Goal: Check status: Check status

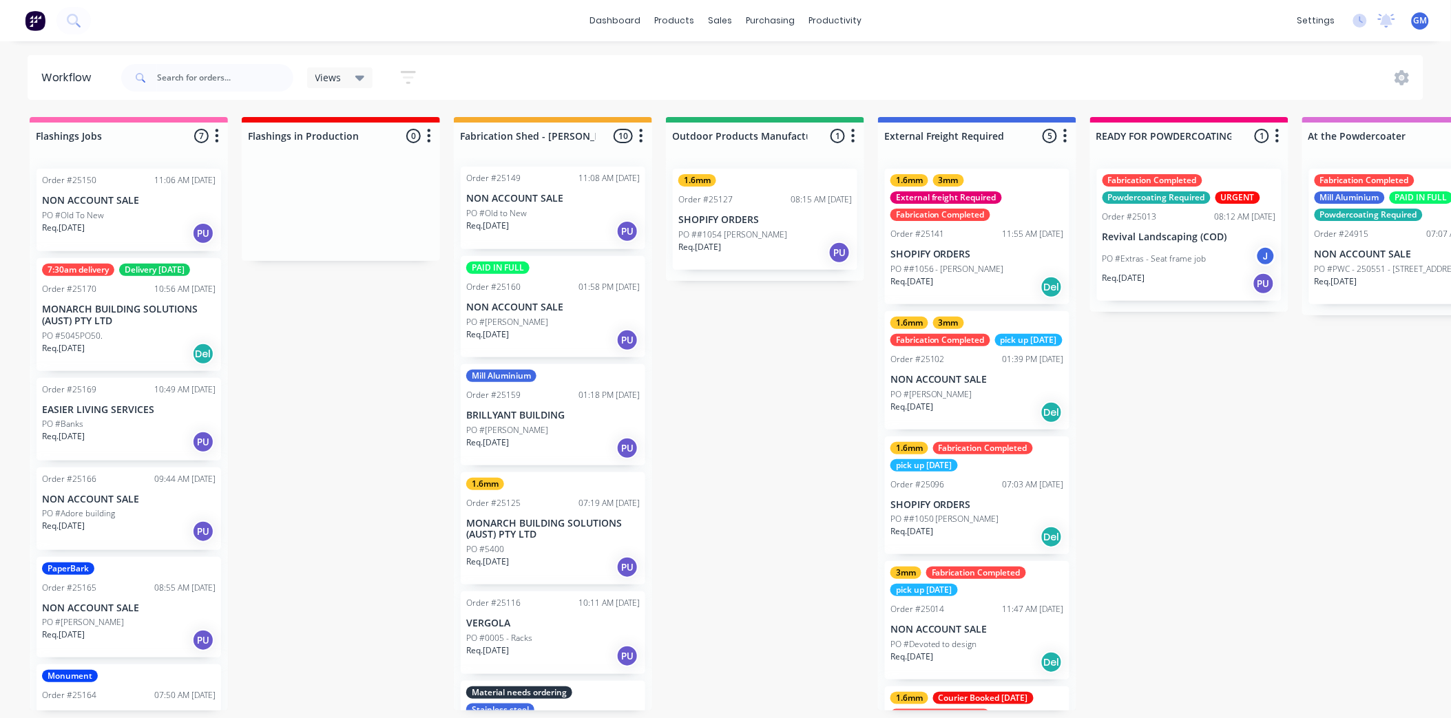
scroll to position [79, 0]
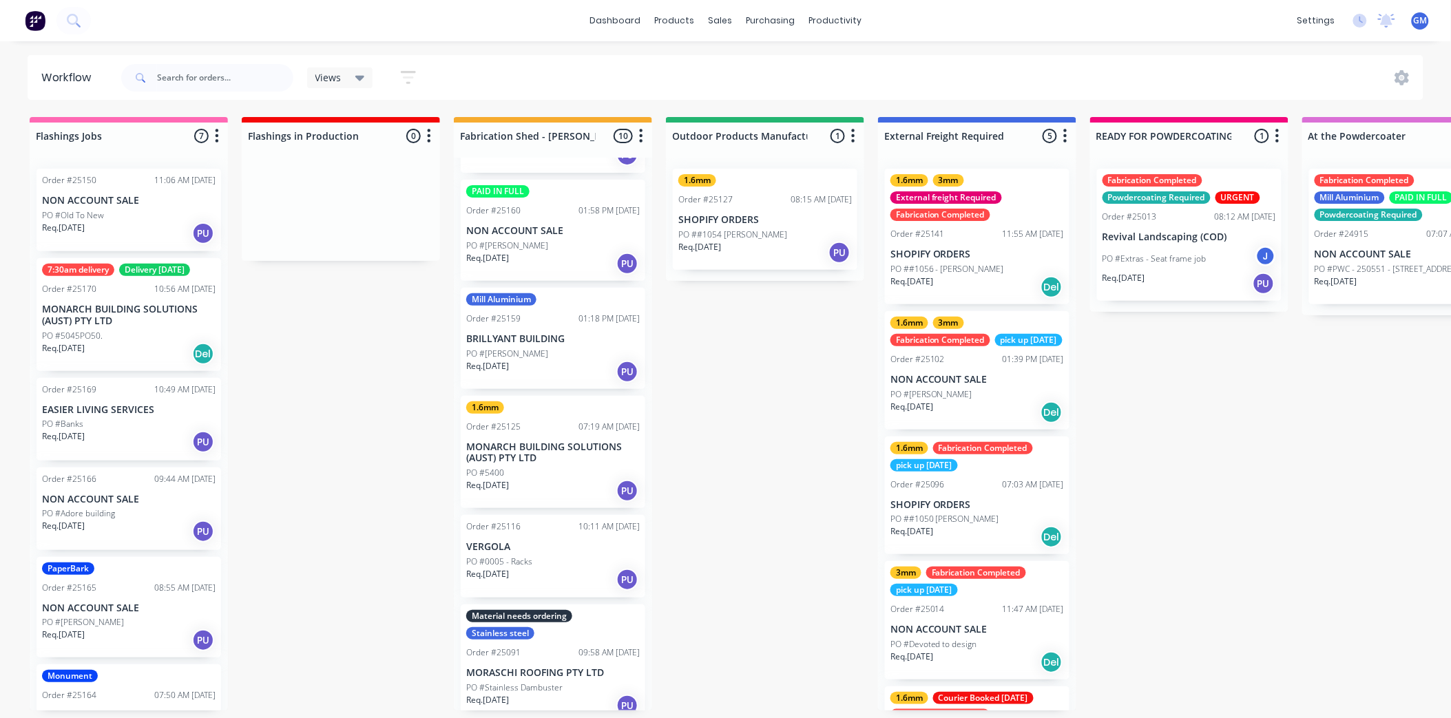
click at [579, 452] on p "MONARCH BUILDING SOLUTIONS (AUST) PTY LTD" at bounding box center [553, 453] width 174 height 23
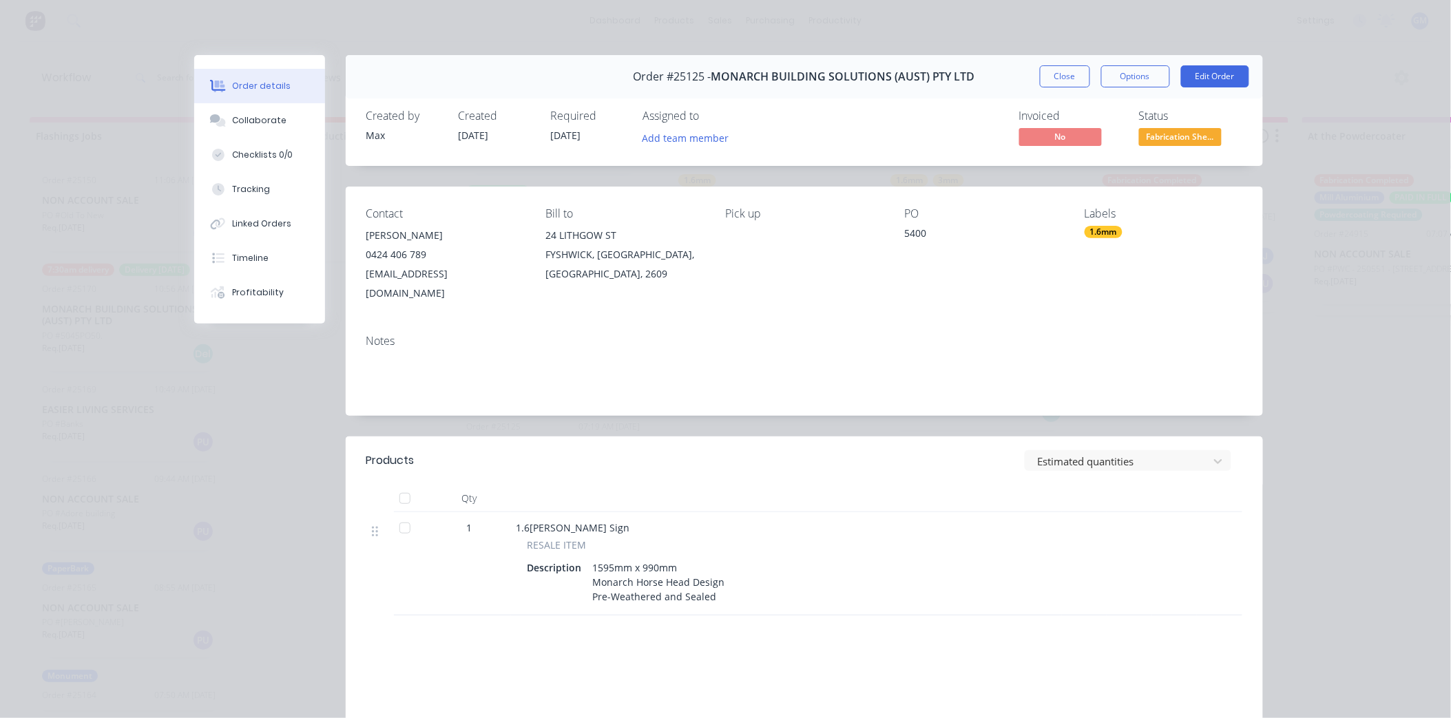
click at [1052, 64] on div "Order #25125 - MONARCH BUILDING SOLUTIONS (AUST) PTY LTD Close Options Edit Ord…" at bounding box center [804, 76] width 917 height 43
click at [1050, 77] on button "Close" at bounding box center [1065, 76] width 50 height 22
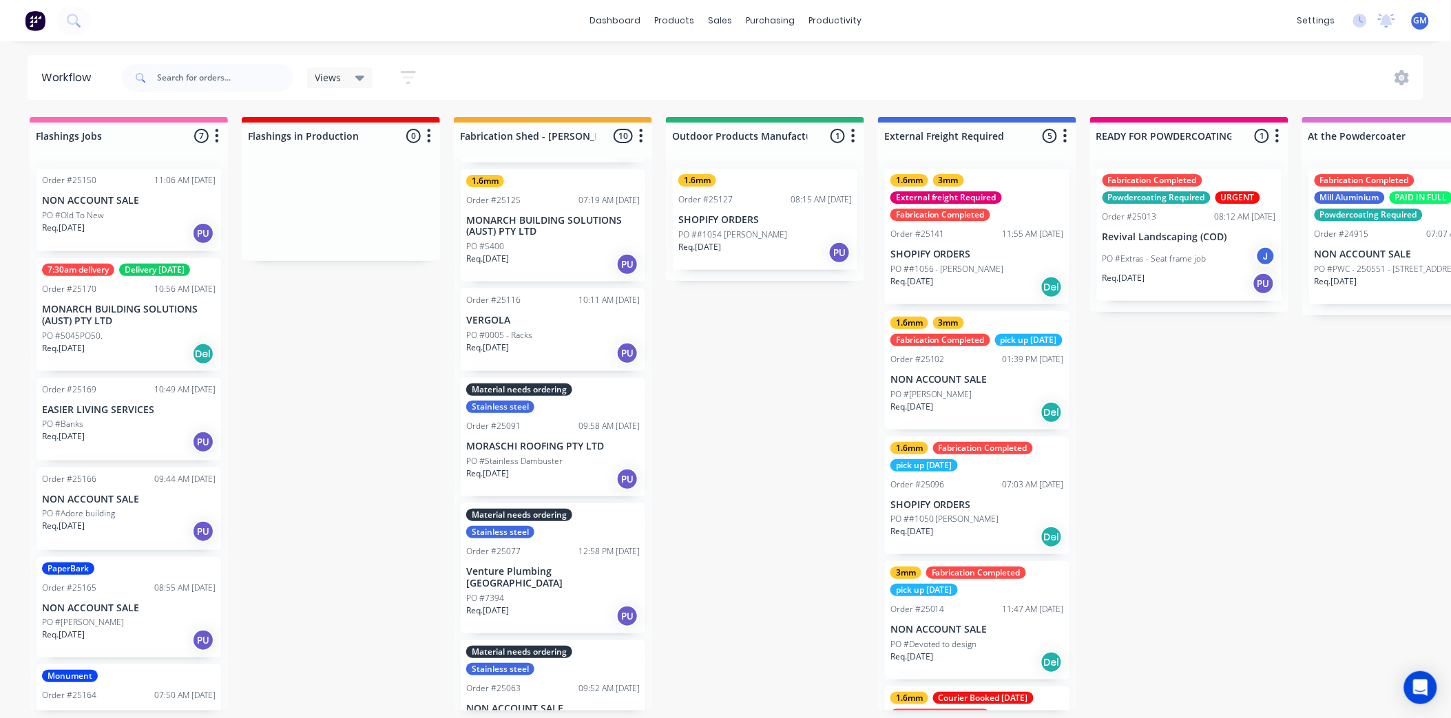
scroll to position [231, 0]
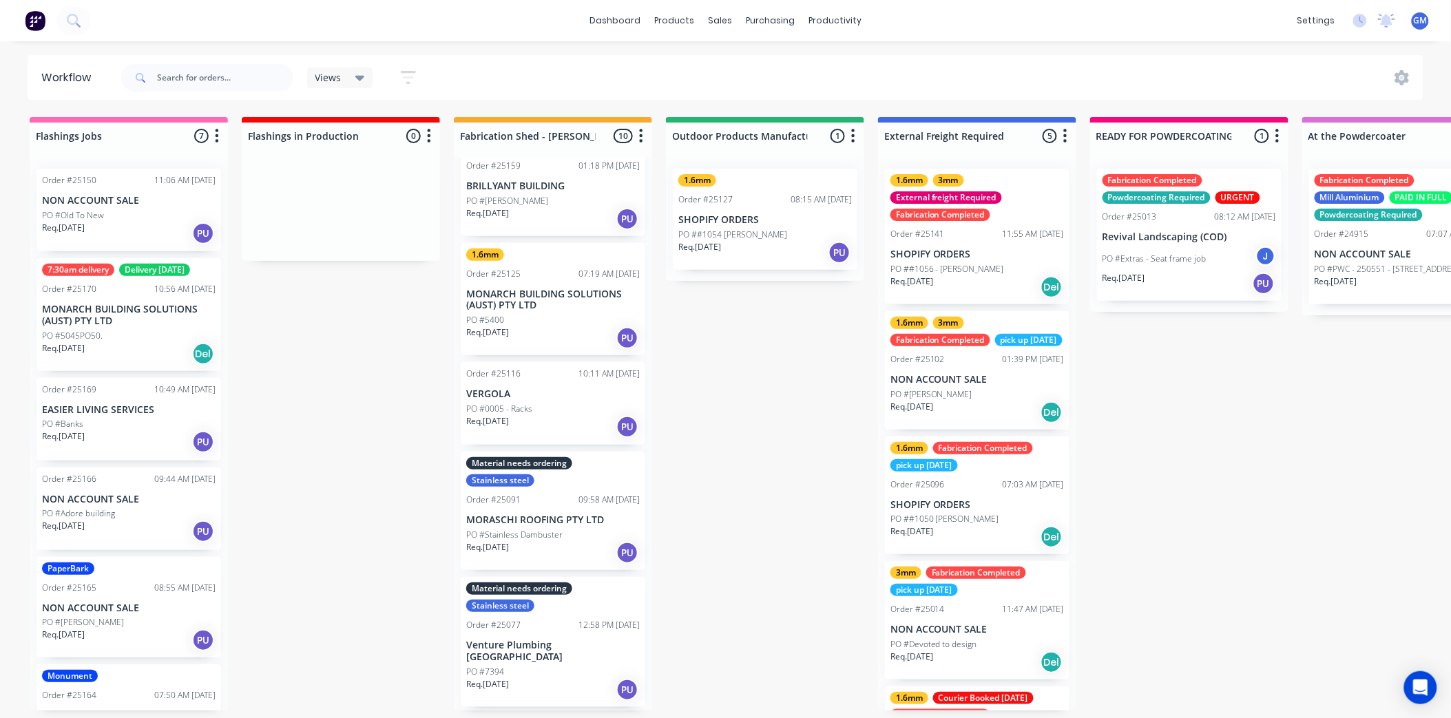
click at [593, 410] on div "PO #0005 - Racks" at bounding box center [553, 409] width 174 height 12
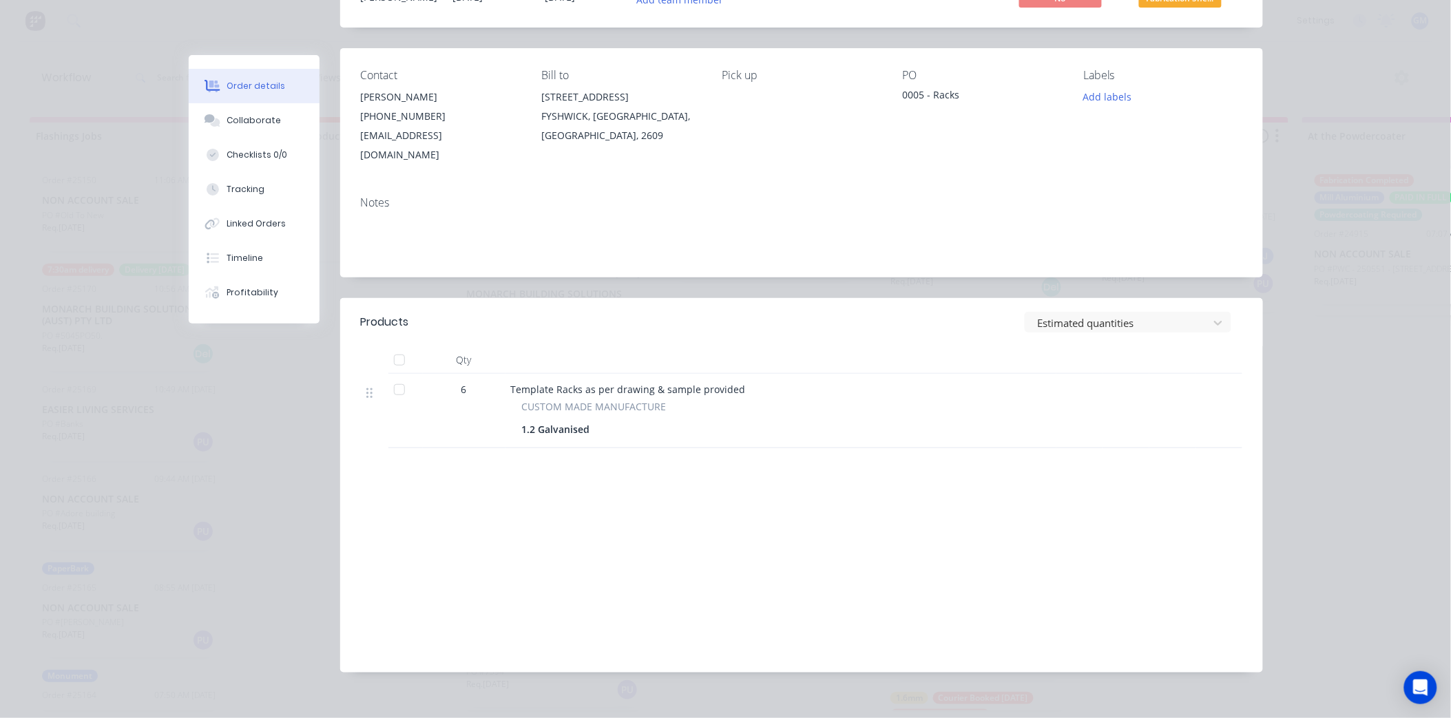
scroll to position [0, 0]
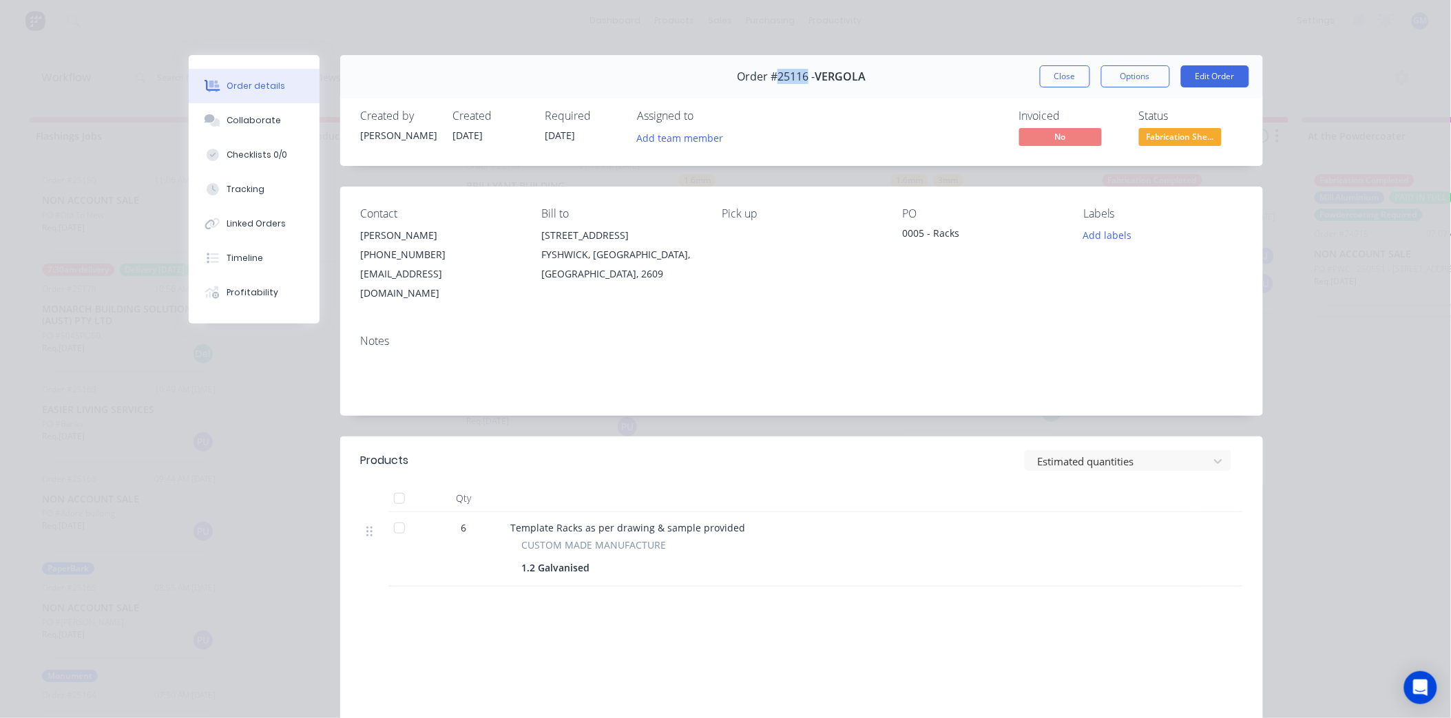
drag, startPoint x: 801, startPoint y: 77, endPoint x: 771, endPoint y: 83, distance: 30.3
click at [771, 83] on span "Order #25116 -" at bounding box center [776, 76] width 78 height 13
copy span "25116"
drag, startPoint x: 303, startPoint y: 375, endPoint x: 315, endPoint y: 386, distance: 17.1
click at [303, 382] on div "Order #25116 - VERGOLA Close Options Edit Order Created by Duane Created 02/10/…" at bounding box center [726, 443] width 1075 height 777
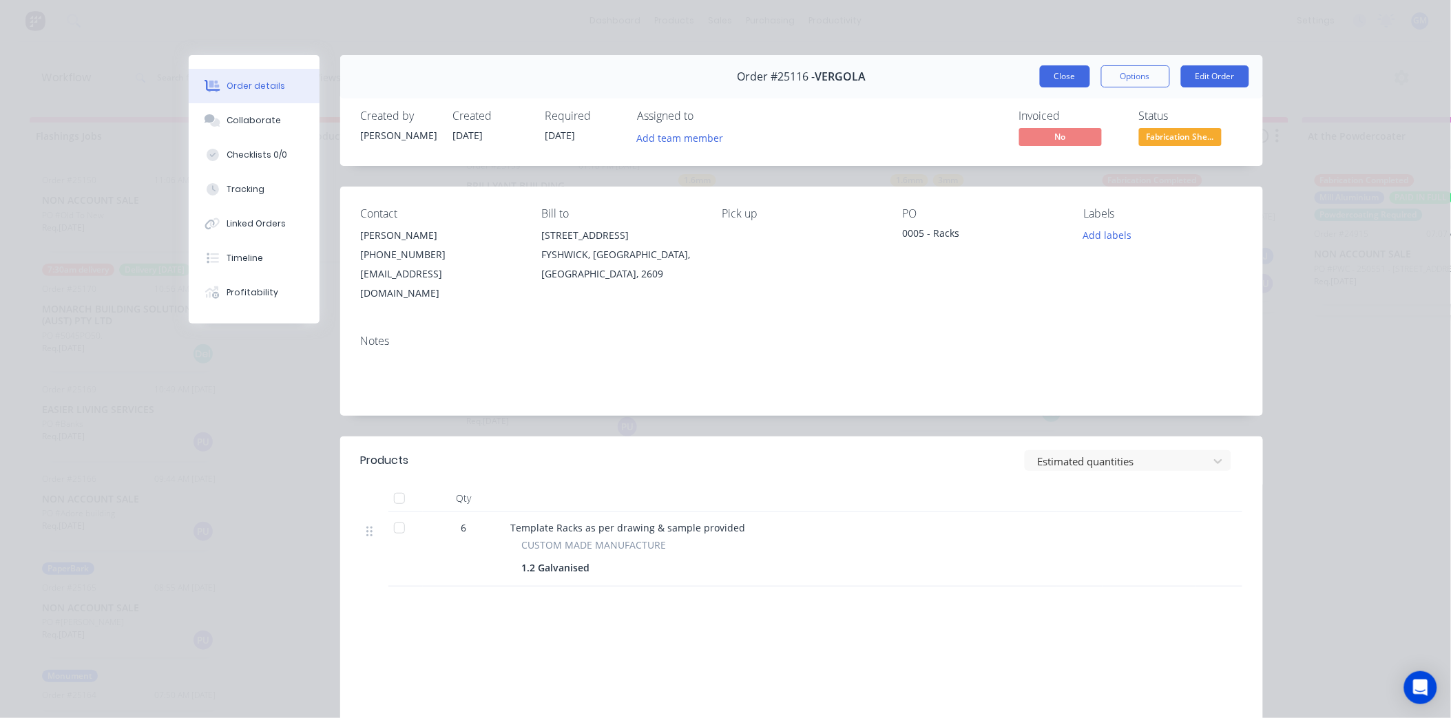
click at [1065, 72] on button "Close" at bounding box center [1065, 76] width 50 height 22
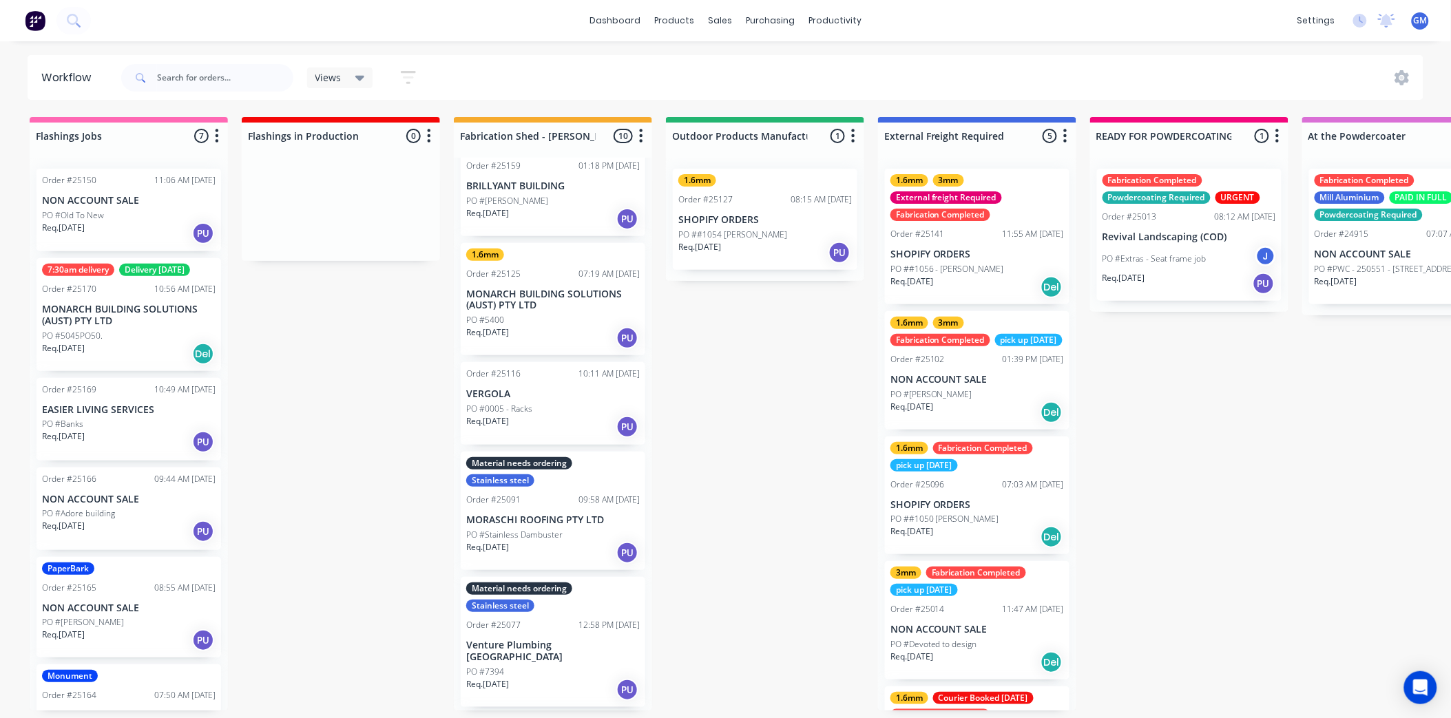
click at [765, 219] on p "SHOPIFY ORDERS" at bounding box center [765, 220] width 174 height 12
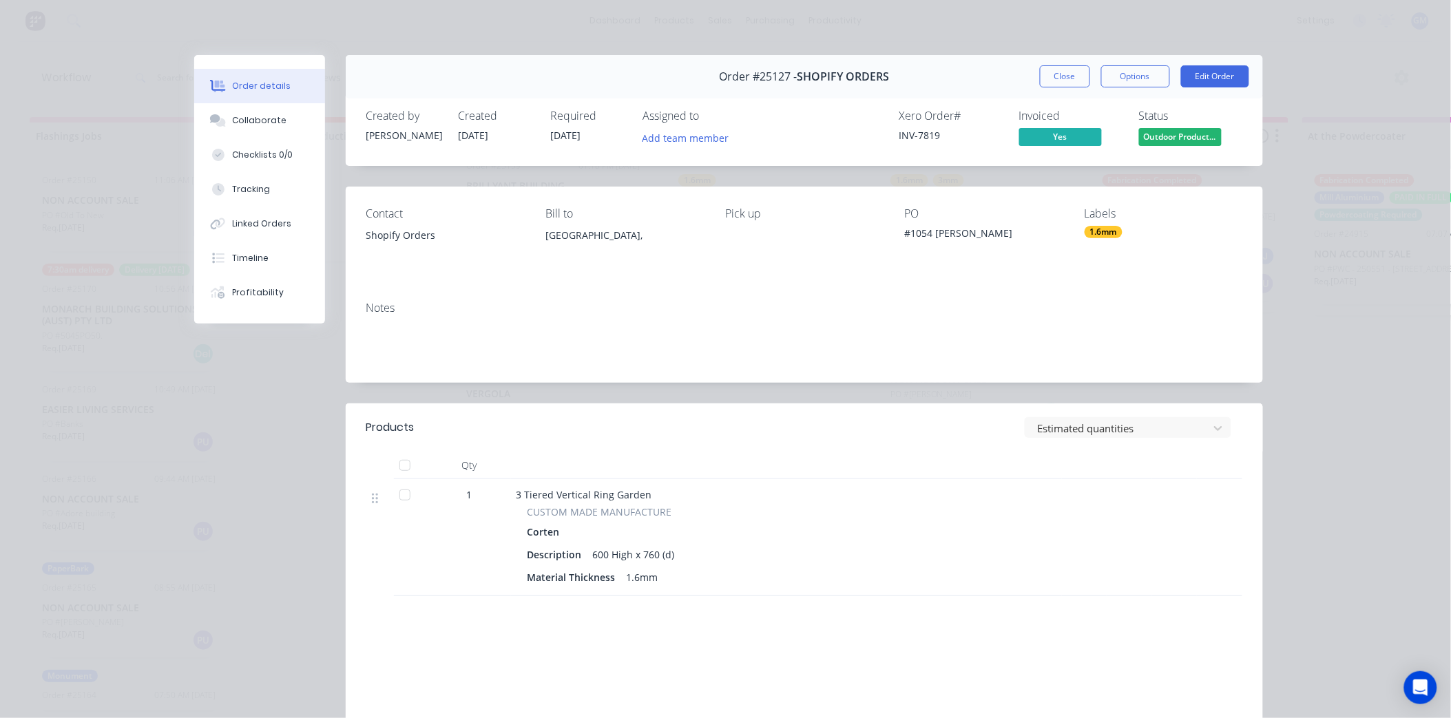
click at [1293, 278] on div "Order details Collaborate Checklists 0/0 Tracking Linked Orders Timeline Profit…" at bounding box center [725, 359] width 1451 height 718
click at [1047, 70] on button "Close" at bounding box center [1065, 76] width 50 height 22
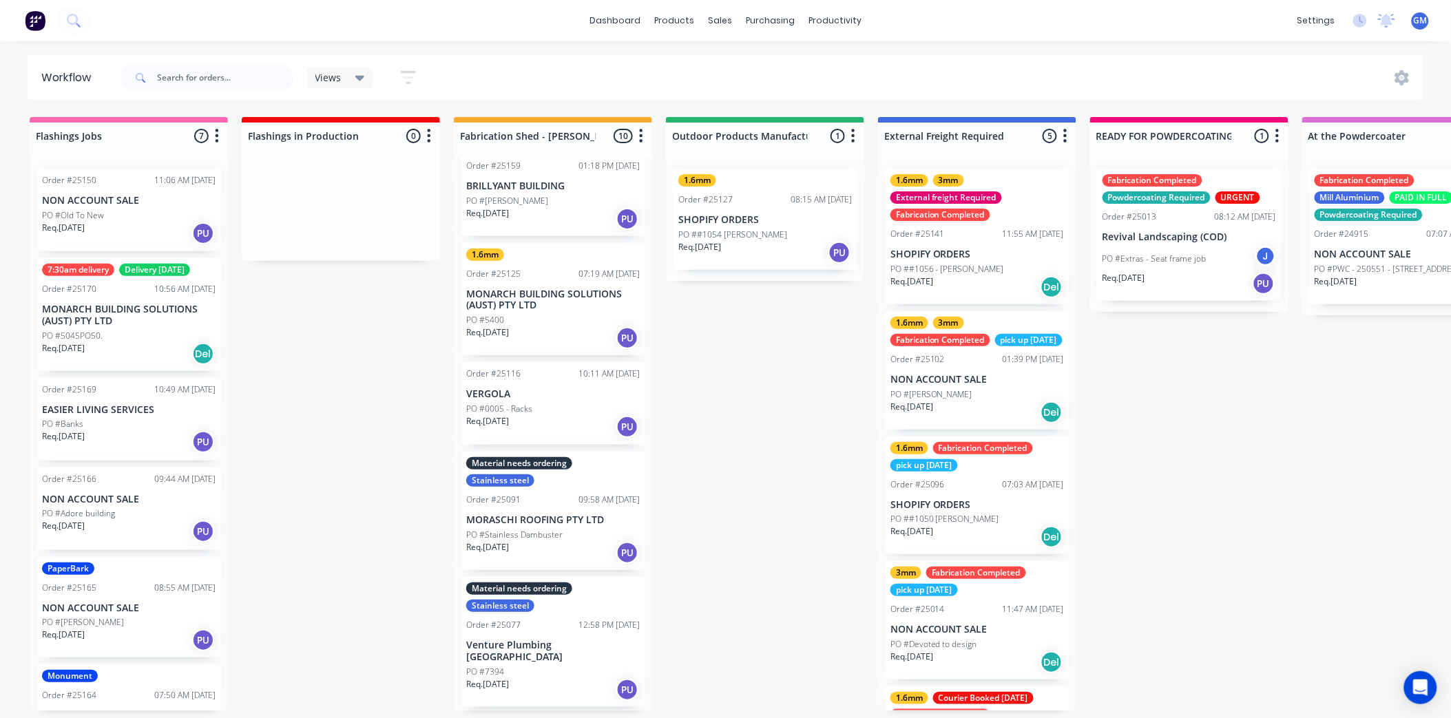
click at [762, 231] on p "PO ##1054 [PERSON_NAME]" at bounding box center [732, 235] width 109 height 12
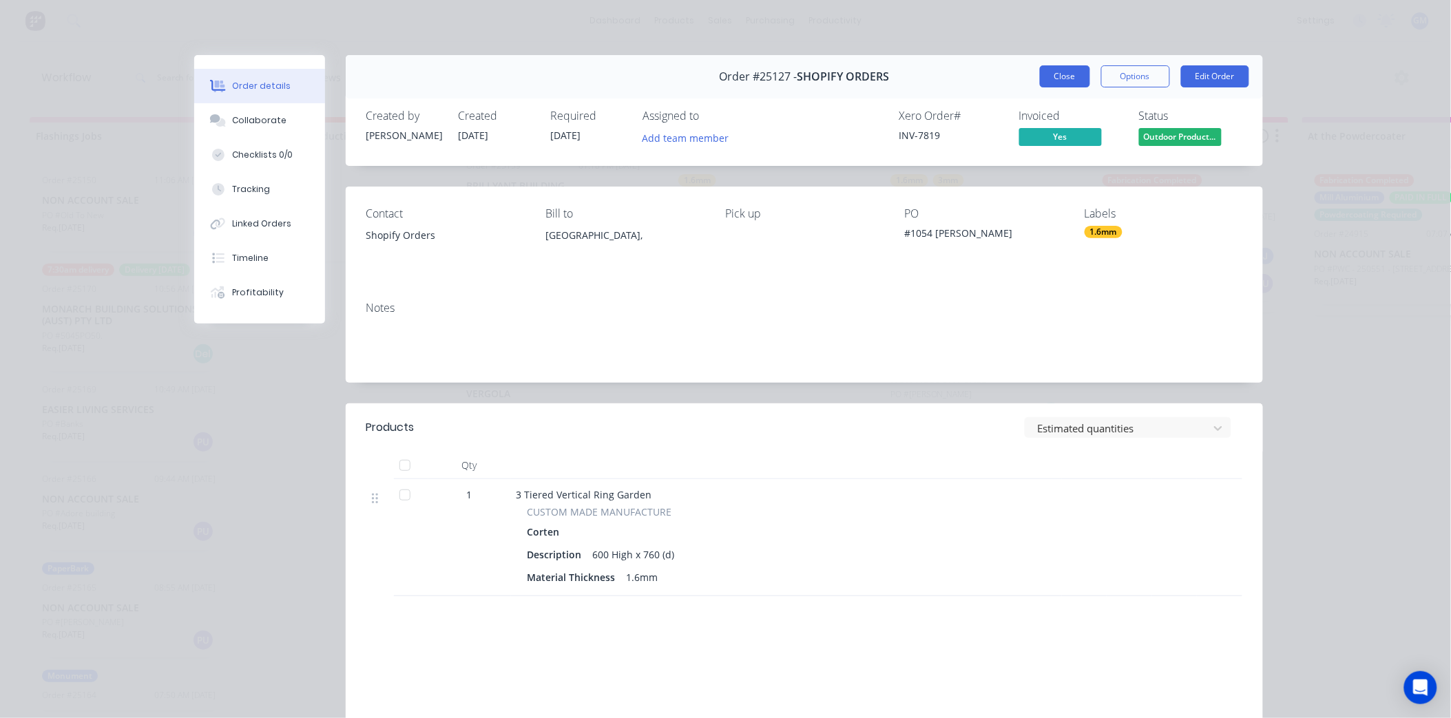
scroll to position [3, 0]
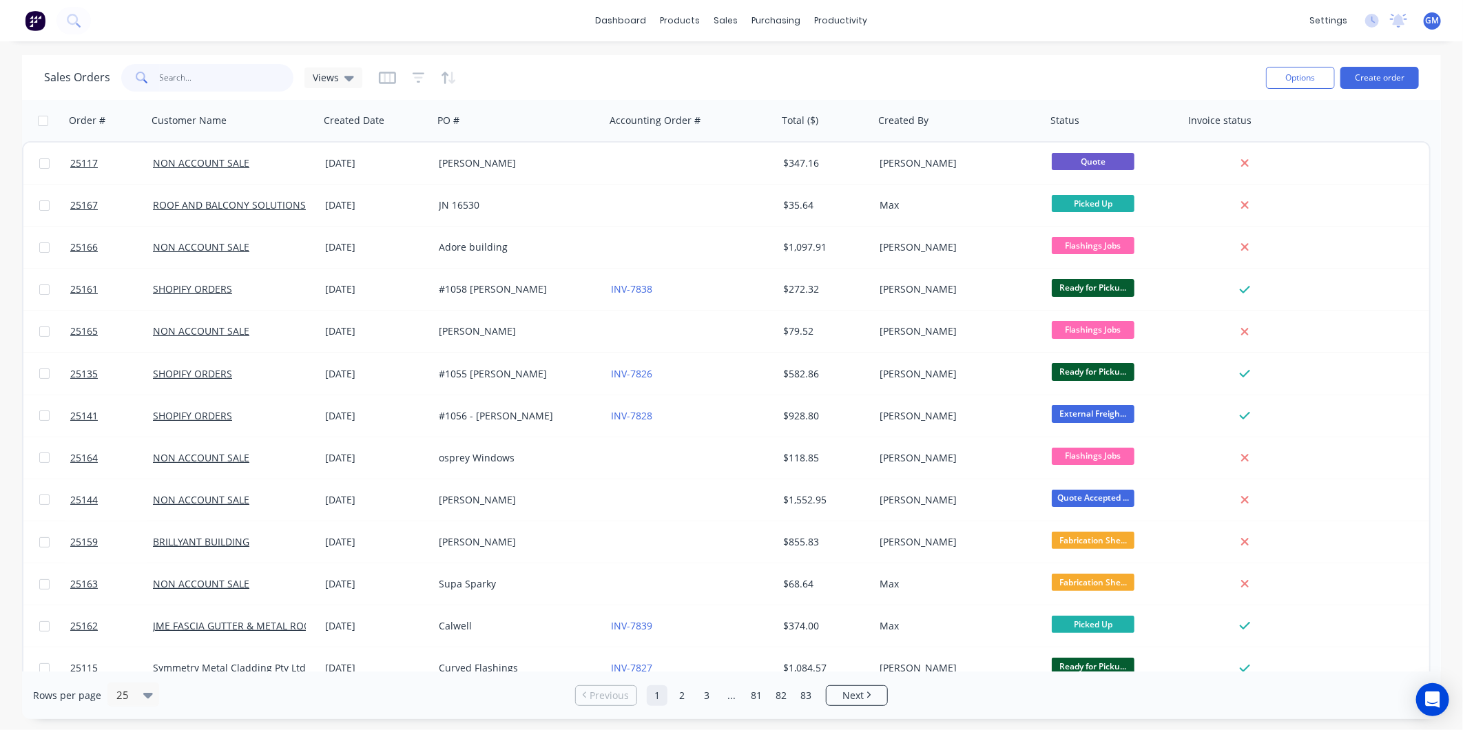
paste input "25116"
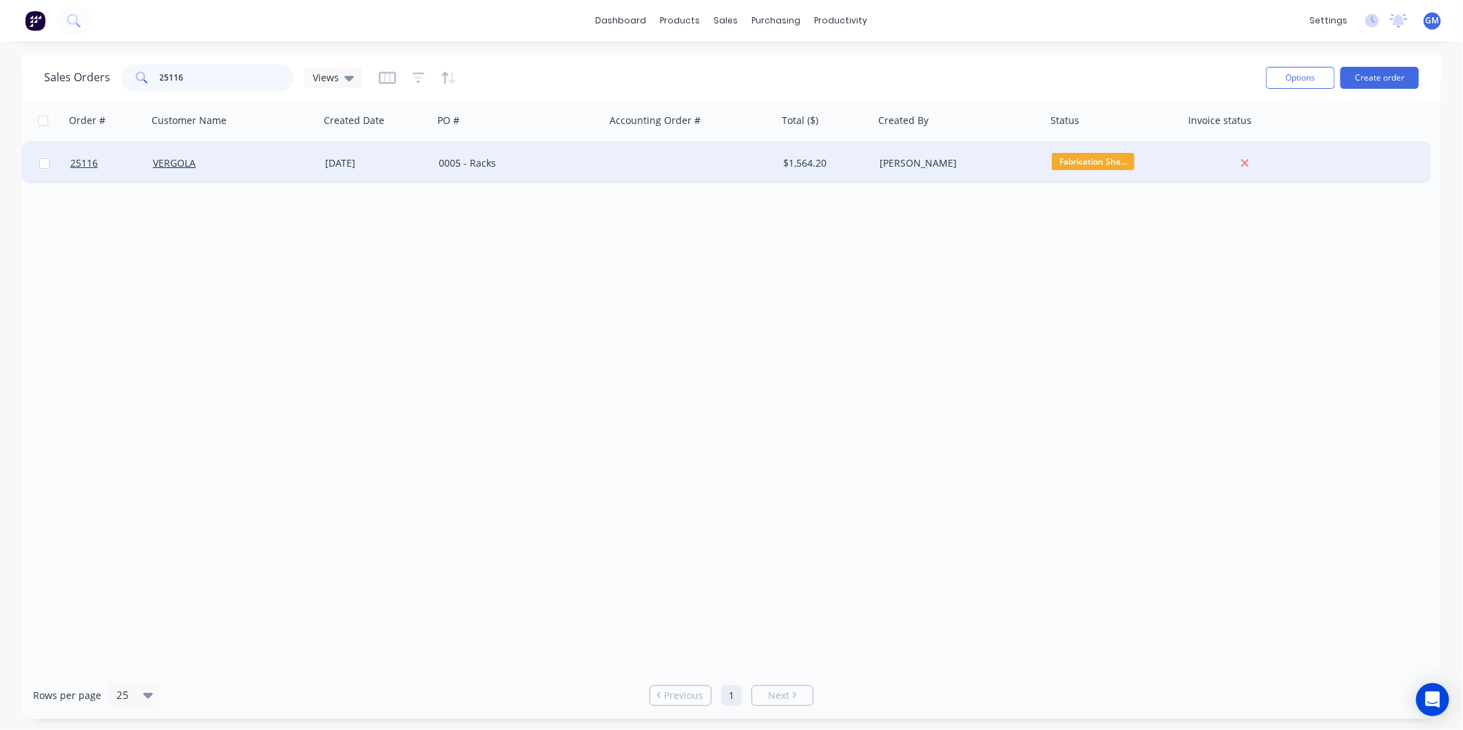
type input "25116"
click at [738, 174] on div at bounding box center [691, 163] width 172 height 41
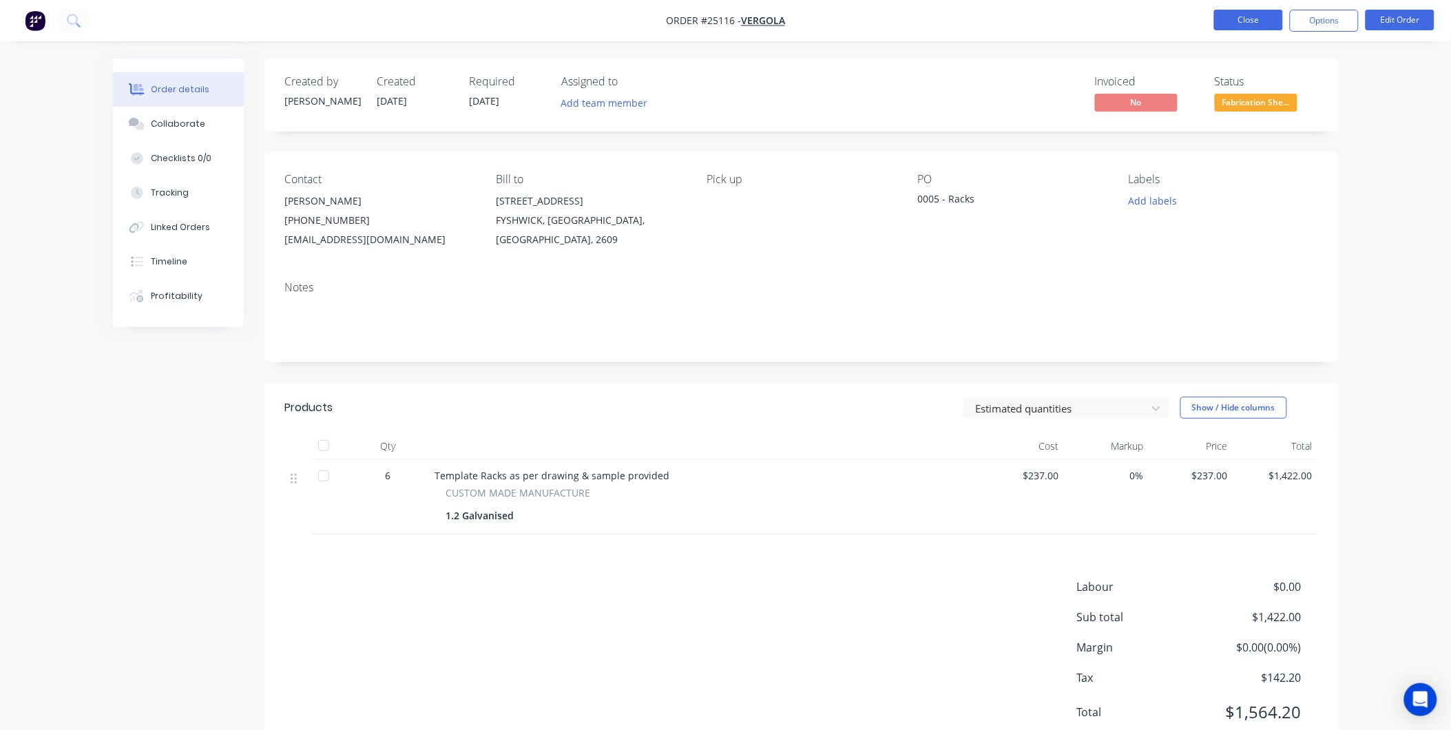
click at [1227, 14] on button "Close" at bounding box center [1248, 20] width 69 height 21
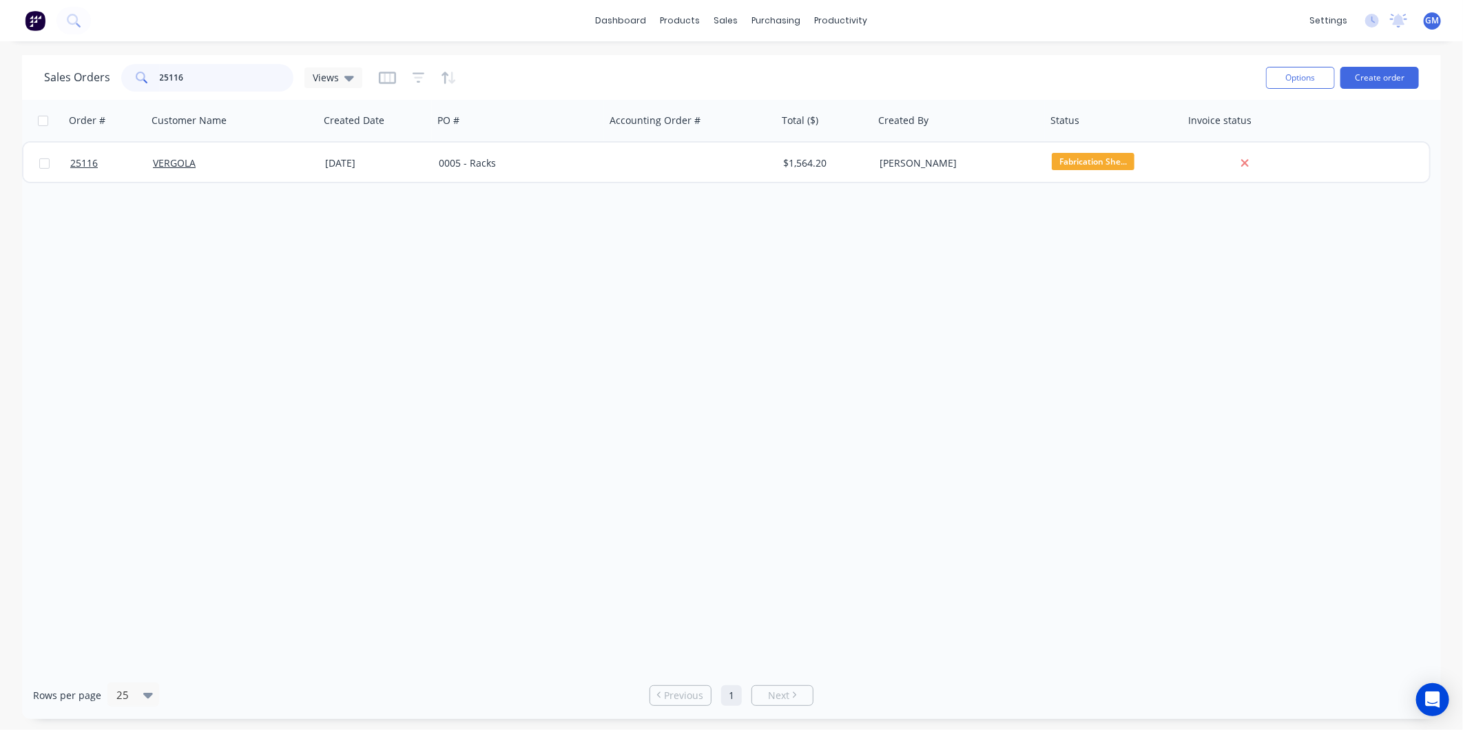
drag, startPoint x: 214, startPoint y: 76, endPoint x: 71, endPoint y: 88, distance: 143.8
click at [71, 88] on div "Sales Orders 25116 Views" at bounding box center [203, 78] width 318 height 28
